Goal: Task Accomplishment & Management: Complete application form

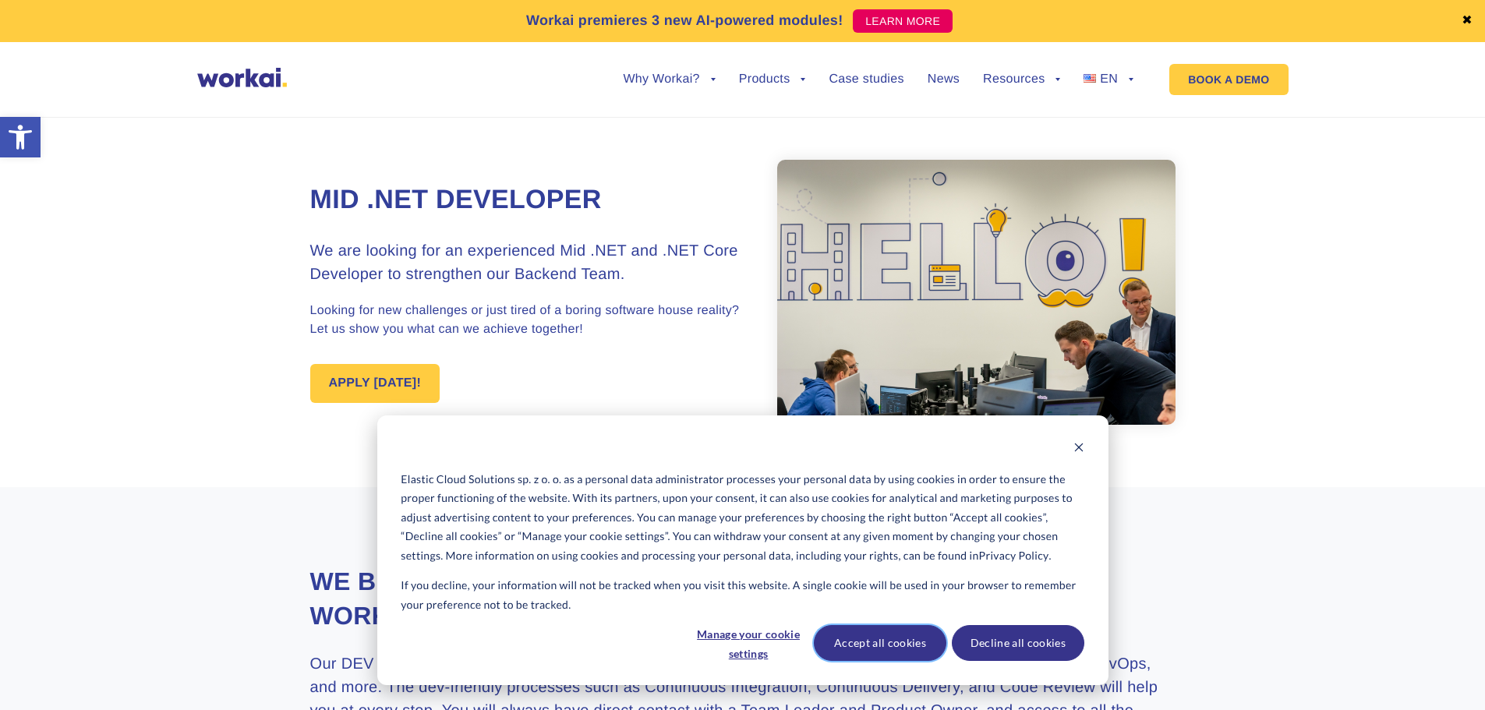
click at [896, 640] on button "Accept all cookies" at bounding box center [880, 643] width 132 height 36
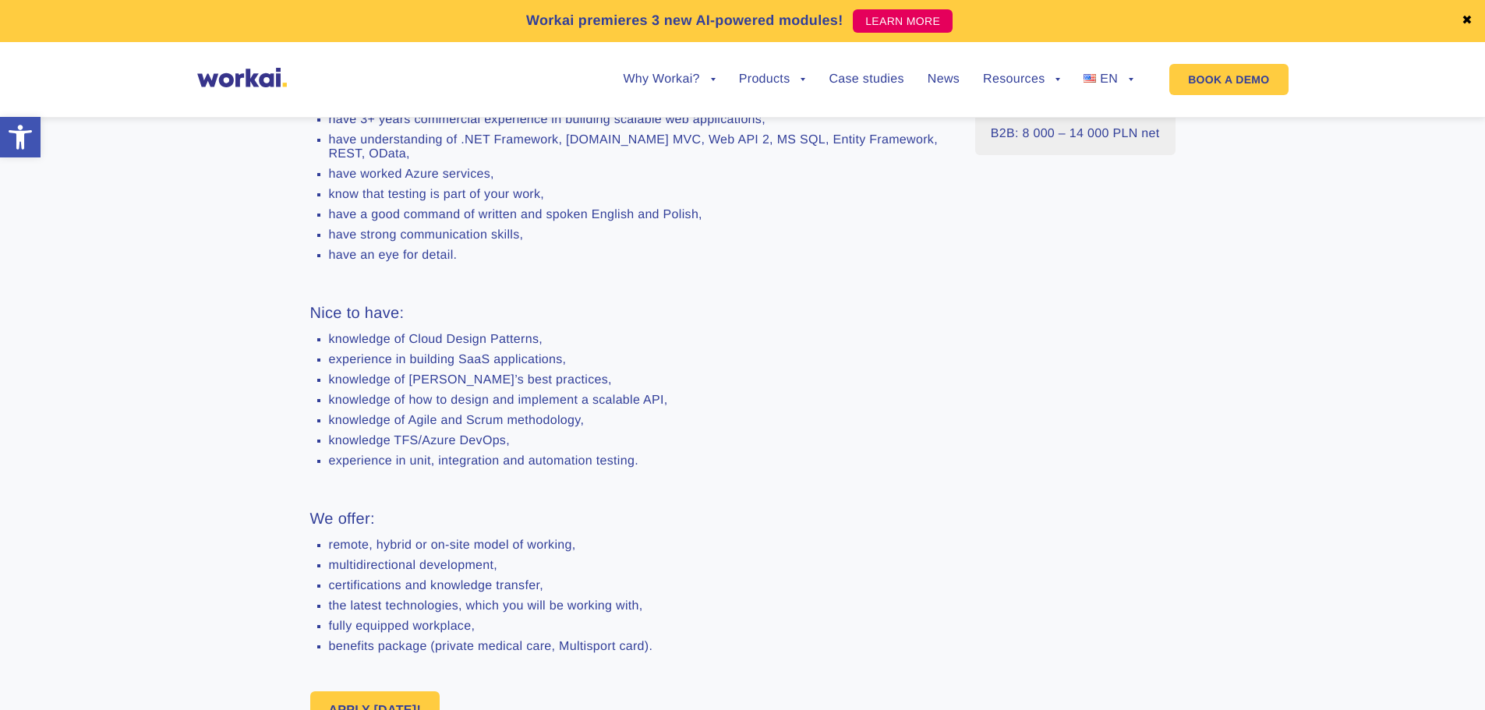
scroll to position [779, 0]
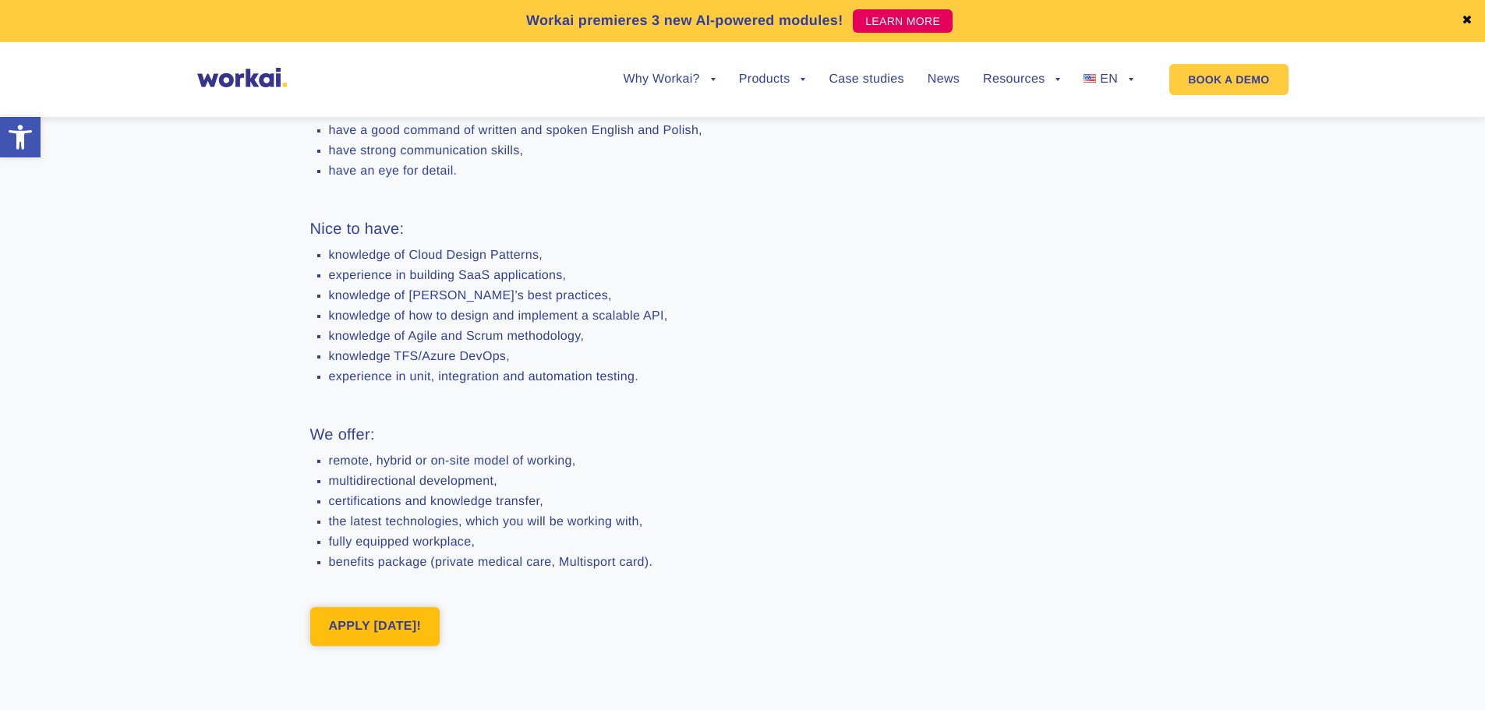
click at [385, 646] on link "APPLY [DATE]!" at bounding box center [375, 626] width 130 height 39
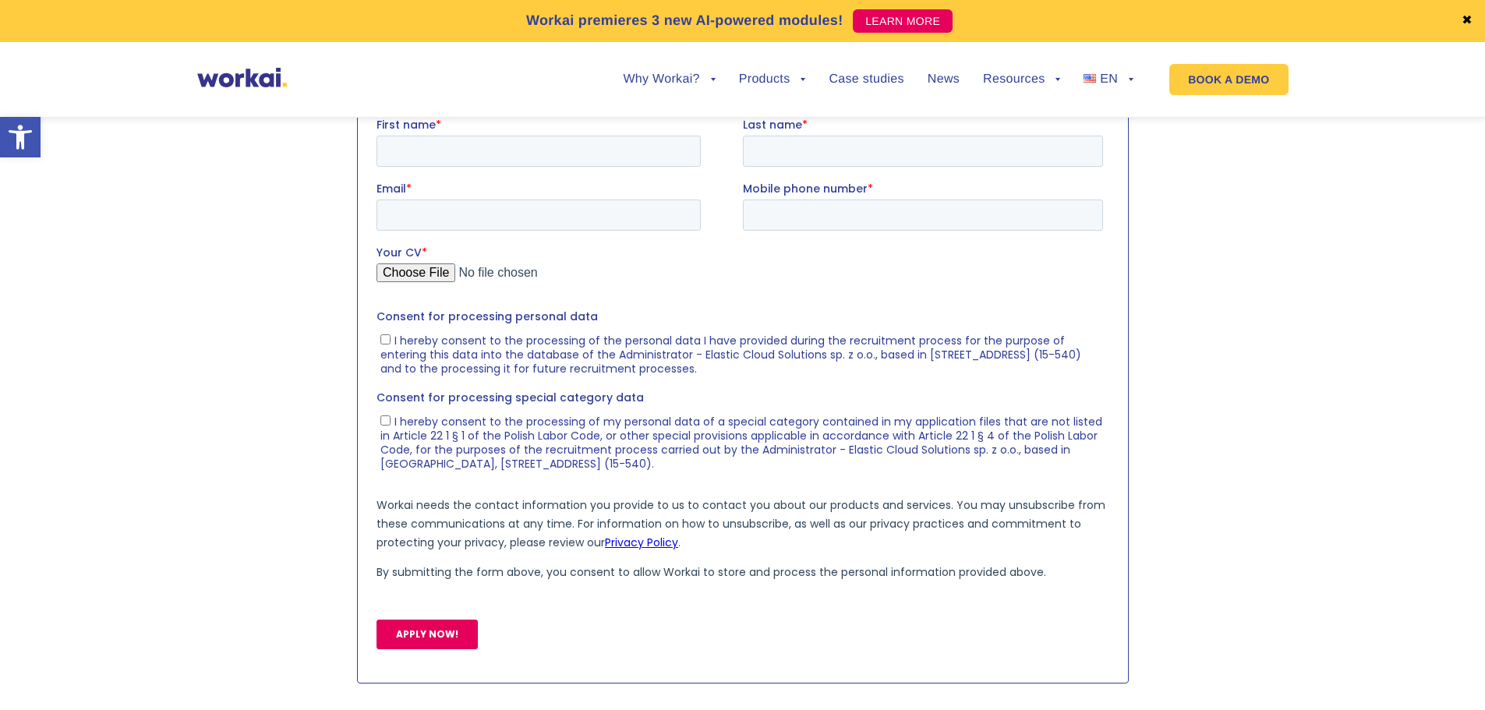
scroll to position [1600, 0]
click at [407, 280] on input "Your CV *" at bounding box center [739, 277] width 726 height 31
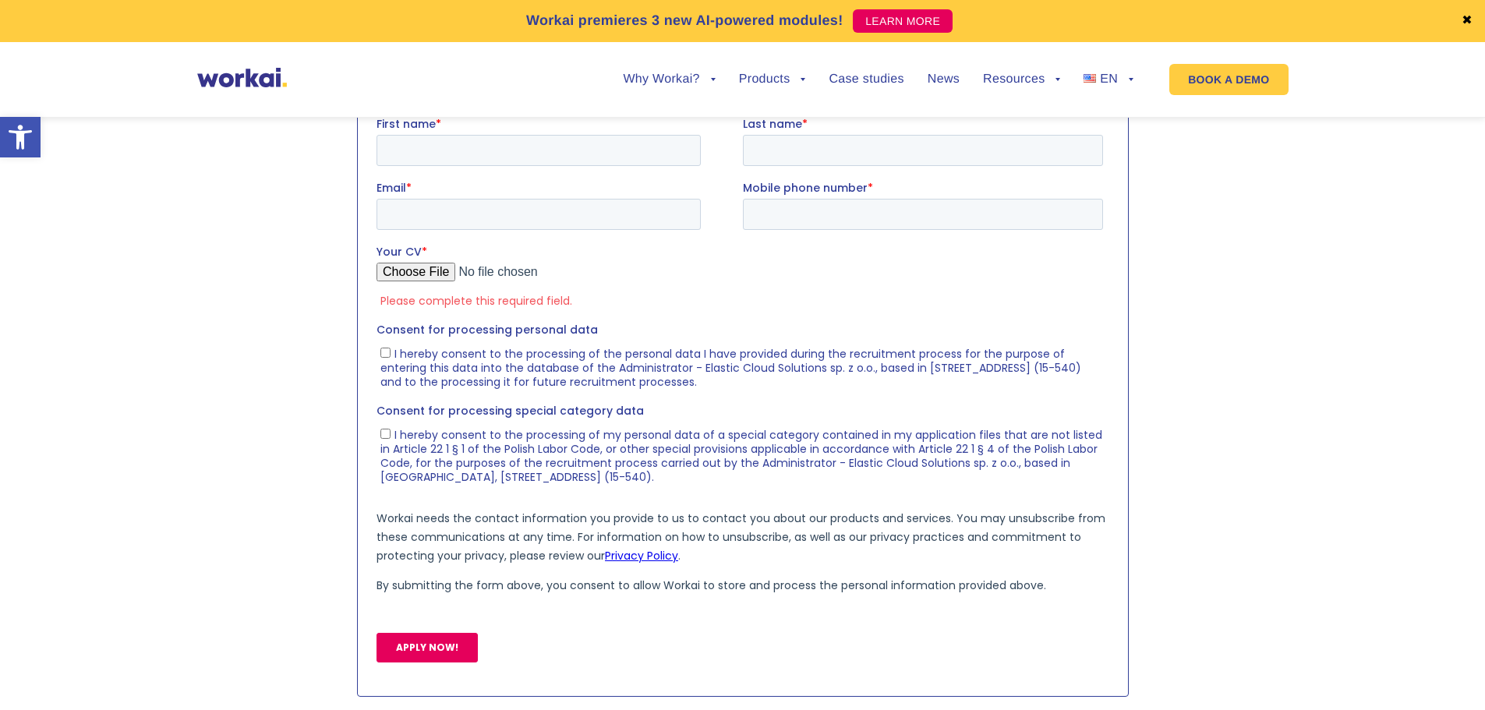
type input "C:\fakepath\Rovshan_Guliyev.pdf"
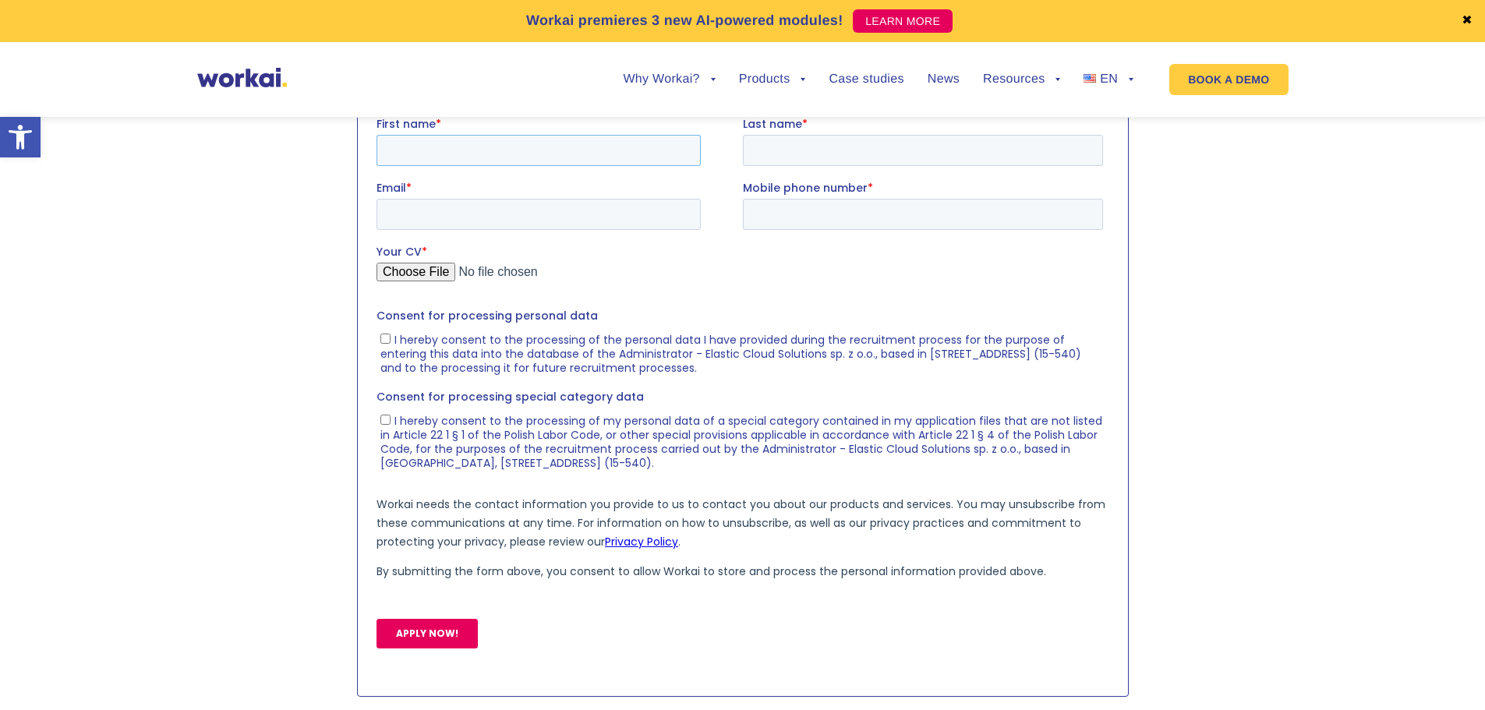
click at [496, 143] on input "First name *" at bounding box center [538, 149] width 324 height 31
type input "Rovshan"
type input "[PERSON_NAME]"
type input "[EMAIL_ADDRESS][DOMAIN_NAME]"
type input "[PHONE_NUMBER]"
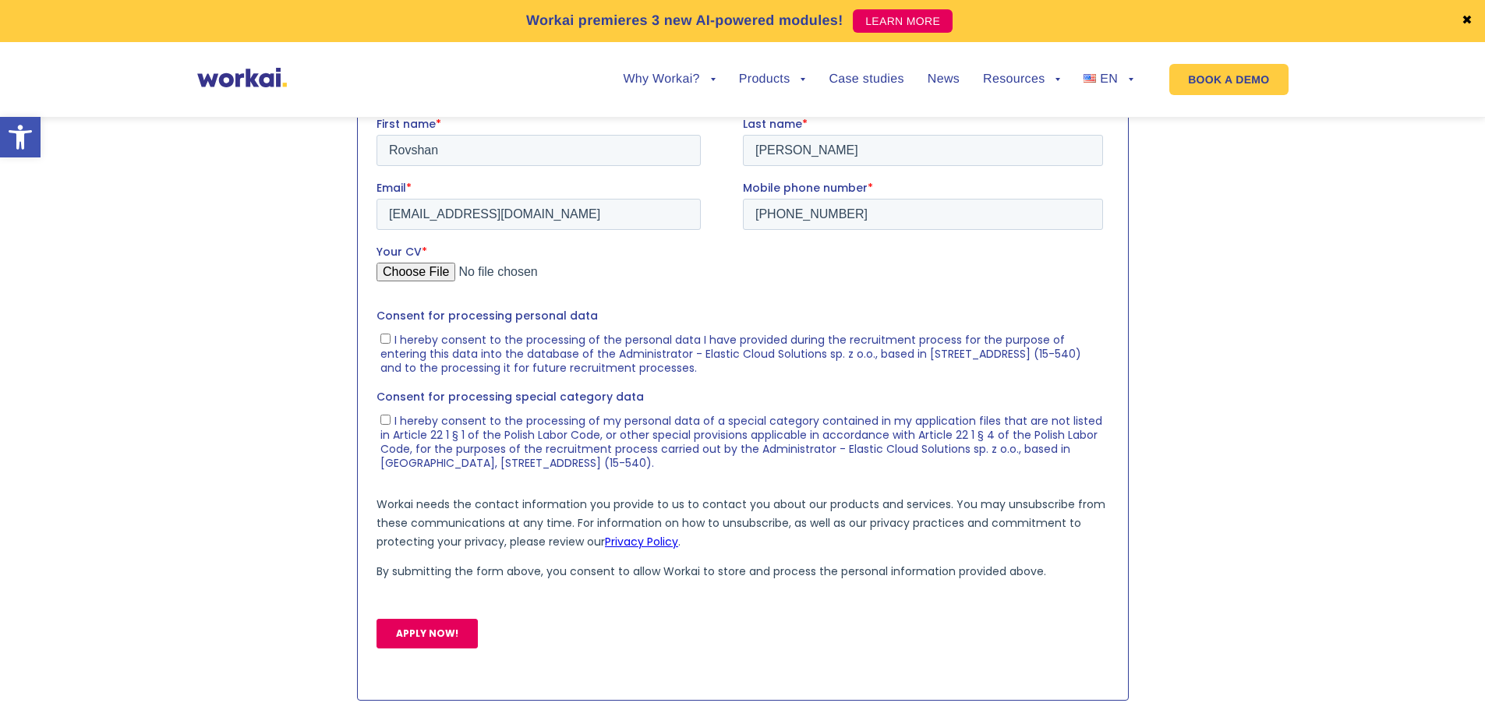
click at [384, 342] on input "I hereby consent to the processing of the personal data I have provided during …" at bounding box center [385, 338] width 10 height 10
checkbox input "true"
click at [383, 424] on label "I hereby consent to the processing of my personal data of a special category co…" at bounding box center [741, 441] width 723 height 58
click at [383, 424] on input "I hereby consent to the processing of my personal data of a special category co…" at bounding box center [385, 419] width 10 height 10
checkbox input "true"
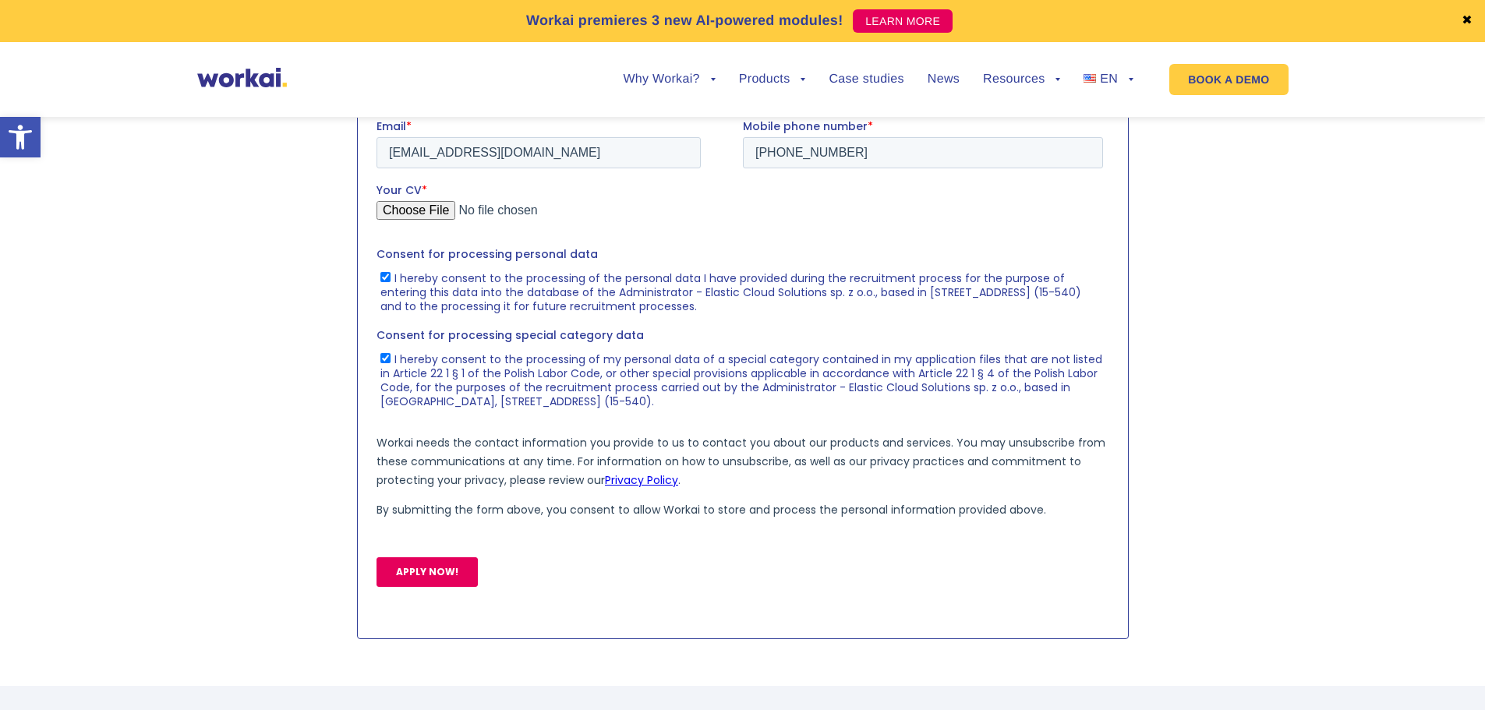
scroll to position [1756, 0]
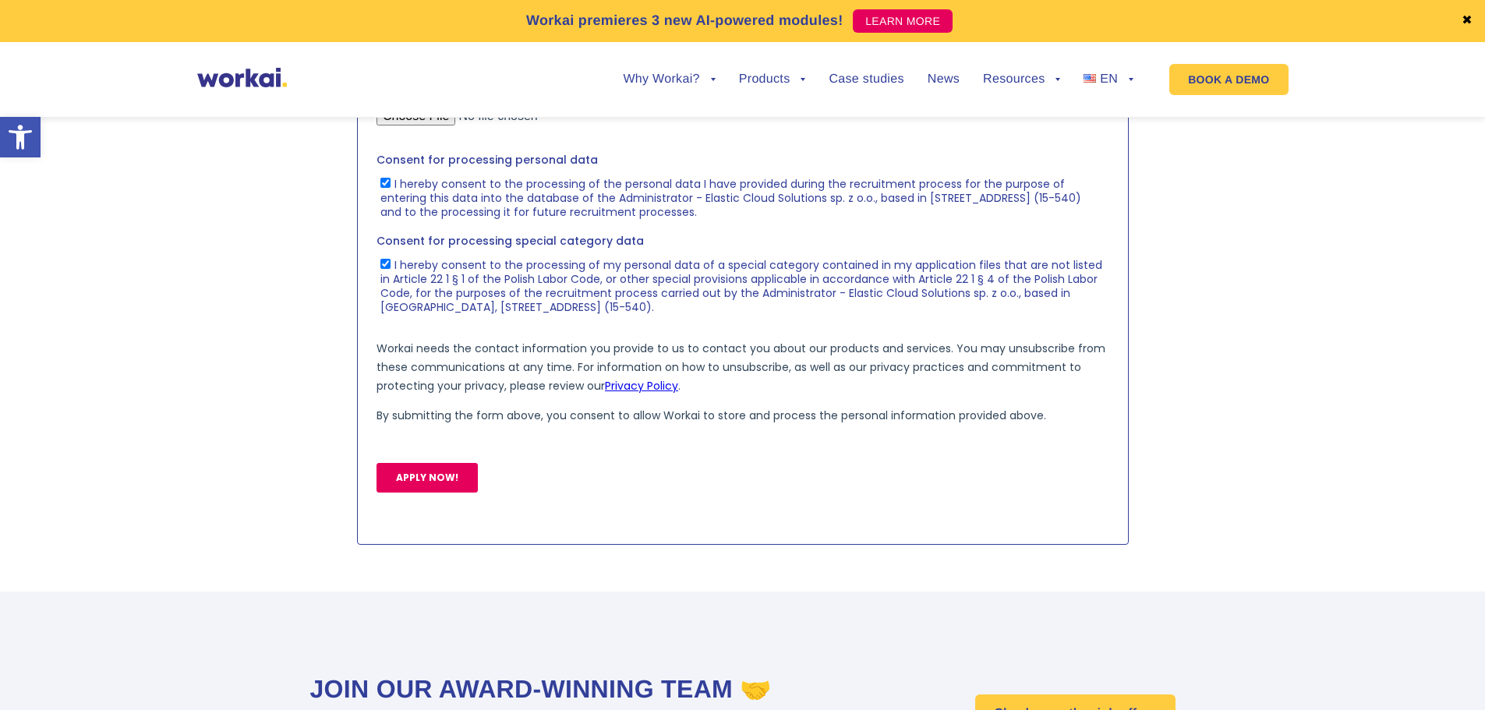
click at [422, 485] on input "APPLY NOW!" at bounding box center [426, 478] width 101 height 30
